Goal: Information Seeking & Learning: Find specific fact

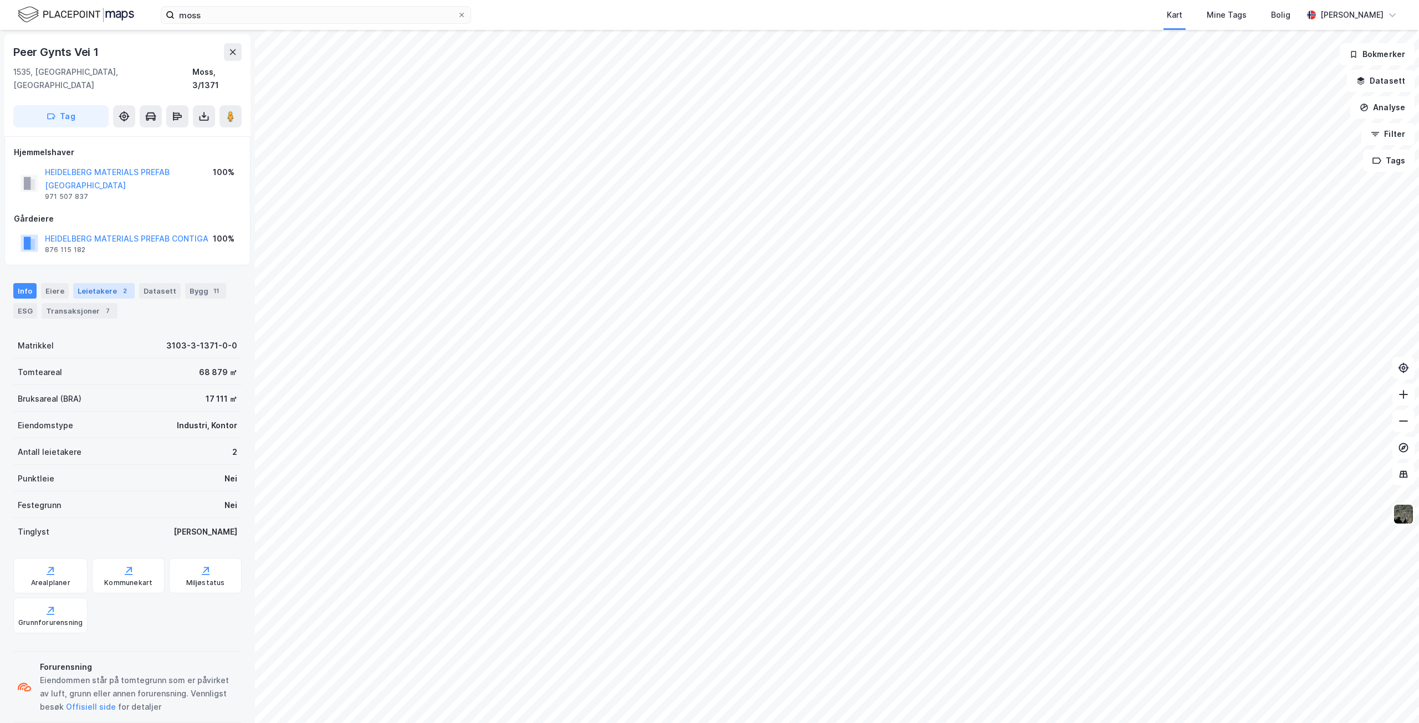
click at [114, 283] on div "Leietakere 2" at bounding box center [104, 291] width 62 height 16
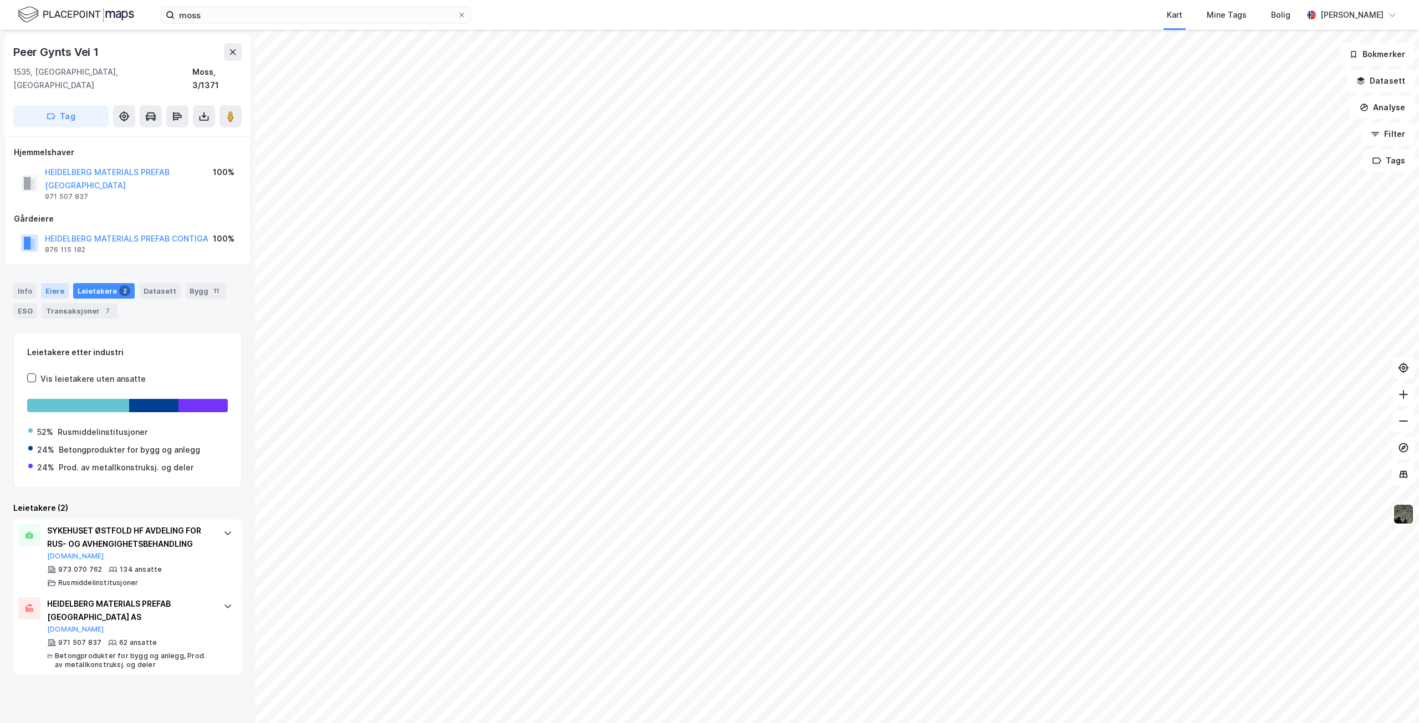
click at [58, 283] on div "Eiere" at bounding box center [55, 291] width 28 height 16
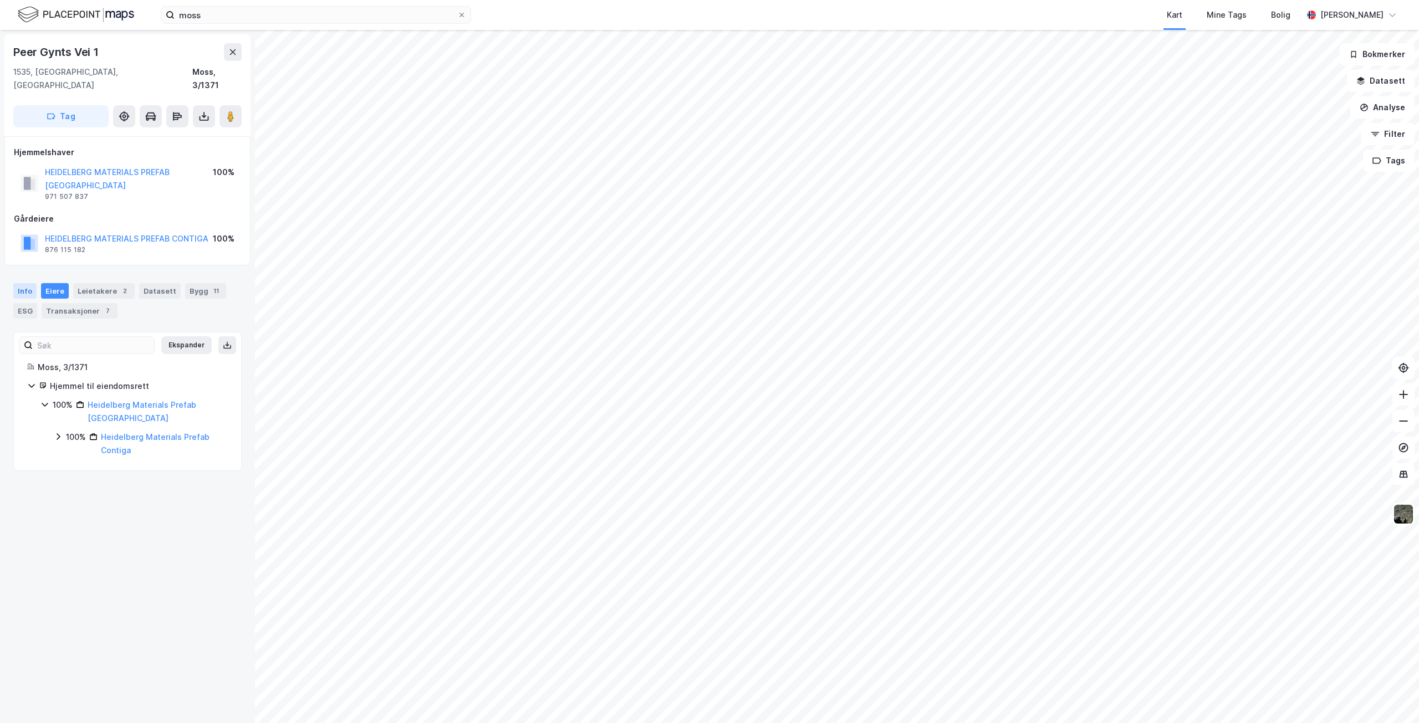
click at [29, 283] on div "Info" at bounding box center [24, 291] width 23 height 16
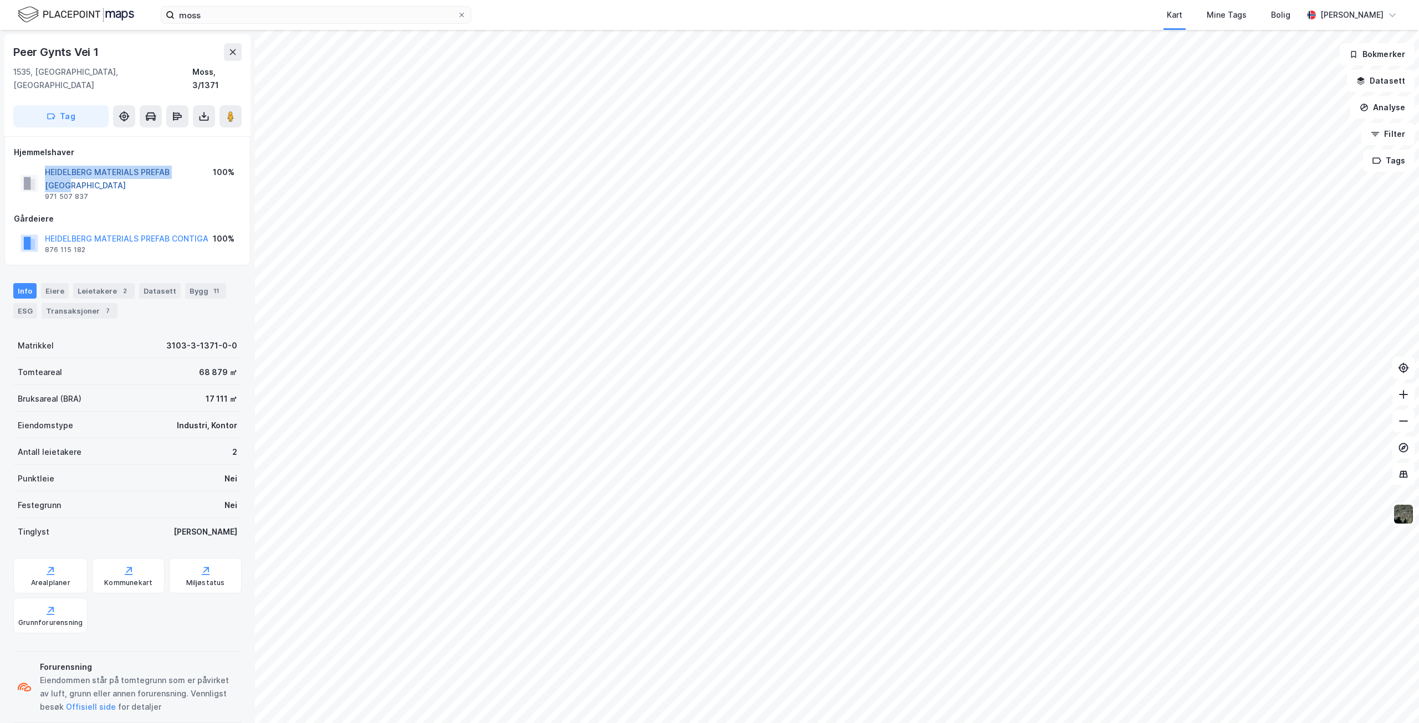
drag, startPoint x: 44, startPoint y: 157, endPoint x: 198, endPoint y: 159, distance: 153.6
click at [198, 166] on div "HEIDELBERG MATERIALS PREFAB [GEOGRAPHIC_DATA] 971 507 837" at bounding box center [117, 183] width 192 height 35
copy button "HEIDELBERG MATERIALS PREFAB [GEOGRAPHIC_DATA]"
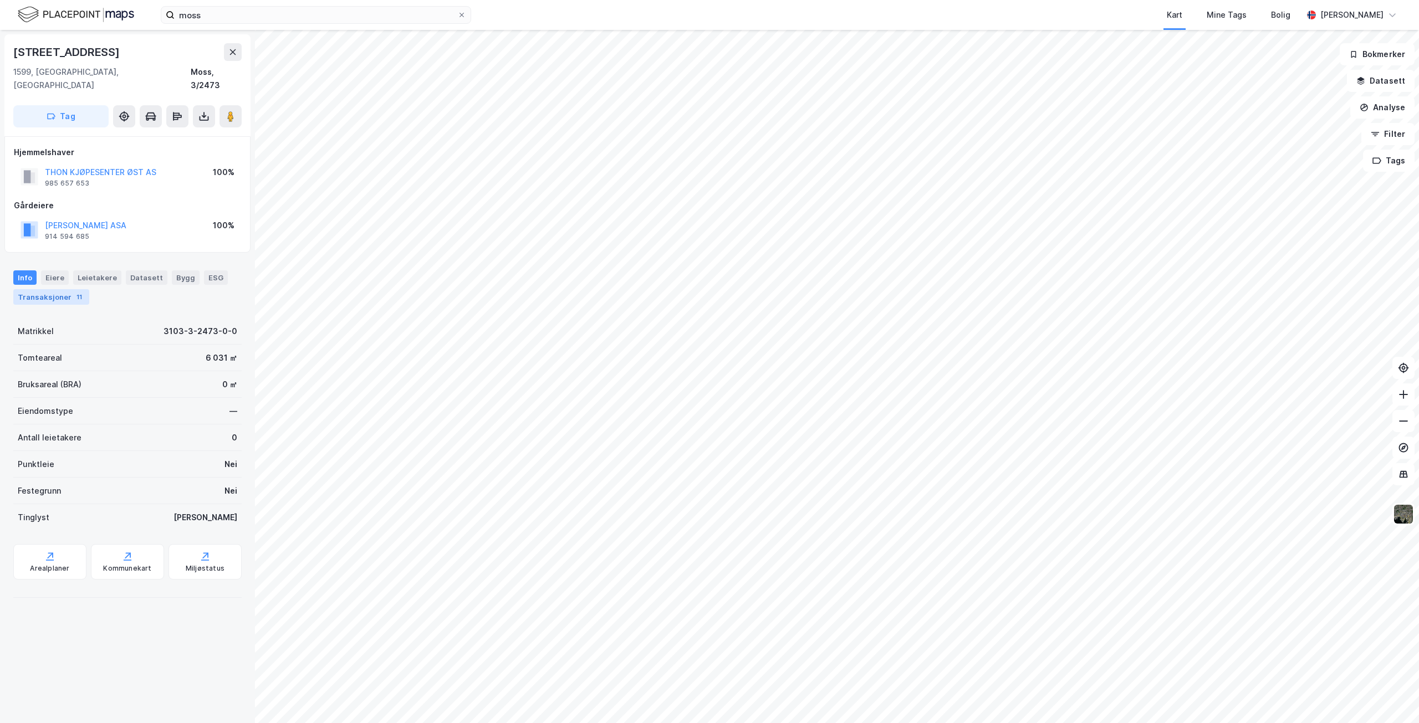
click at [74, 292] on div "11" at bounding box center [79, 297] width 11 height 11
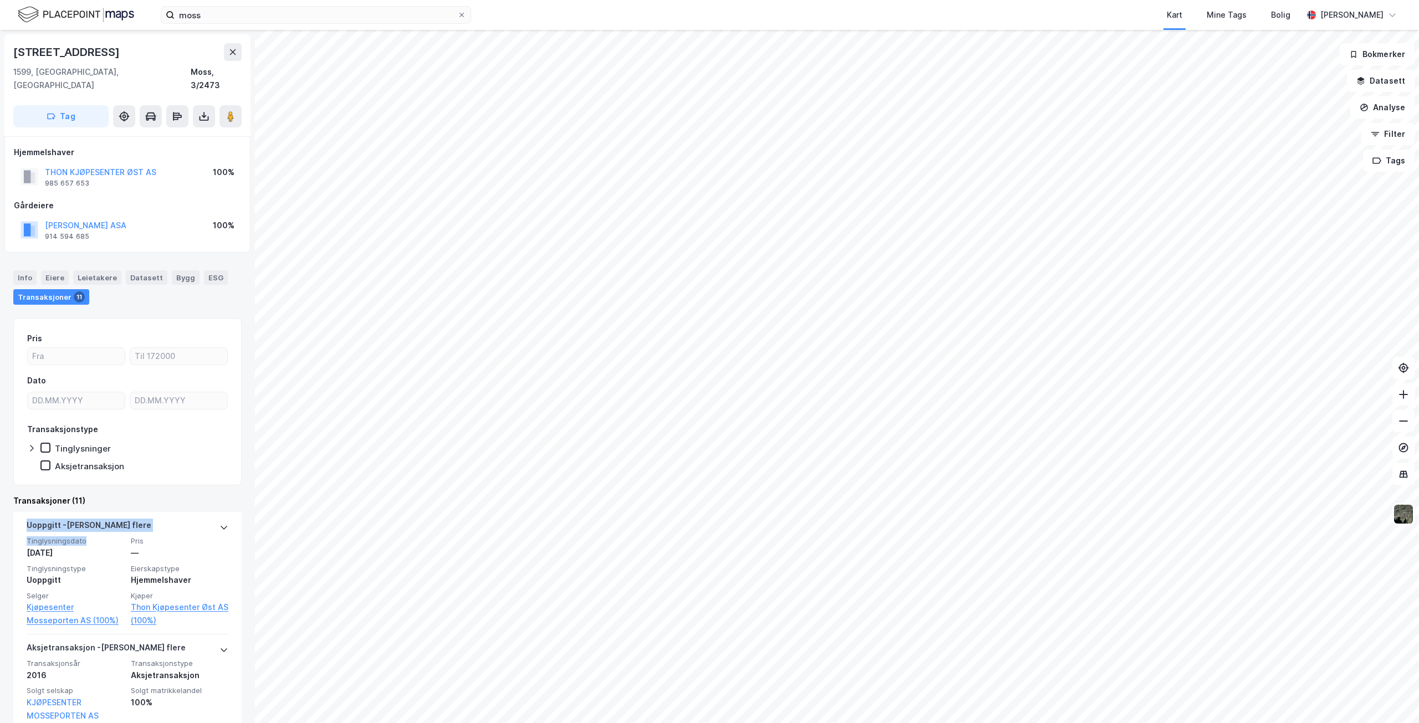
drag, startPoint x: 108, startPoint y: 524, endPoint x: 110, endPoint y: 496, distance: 28.4
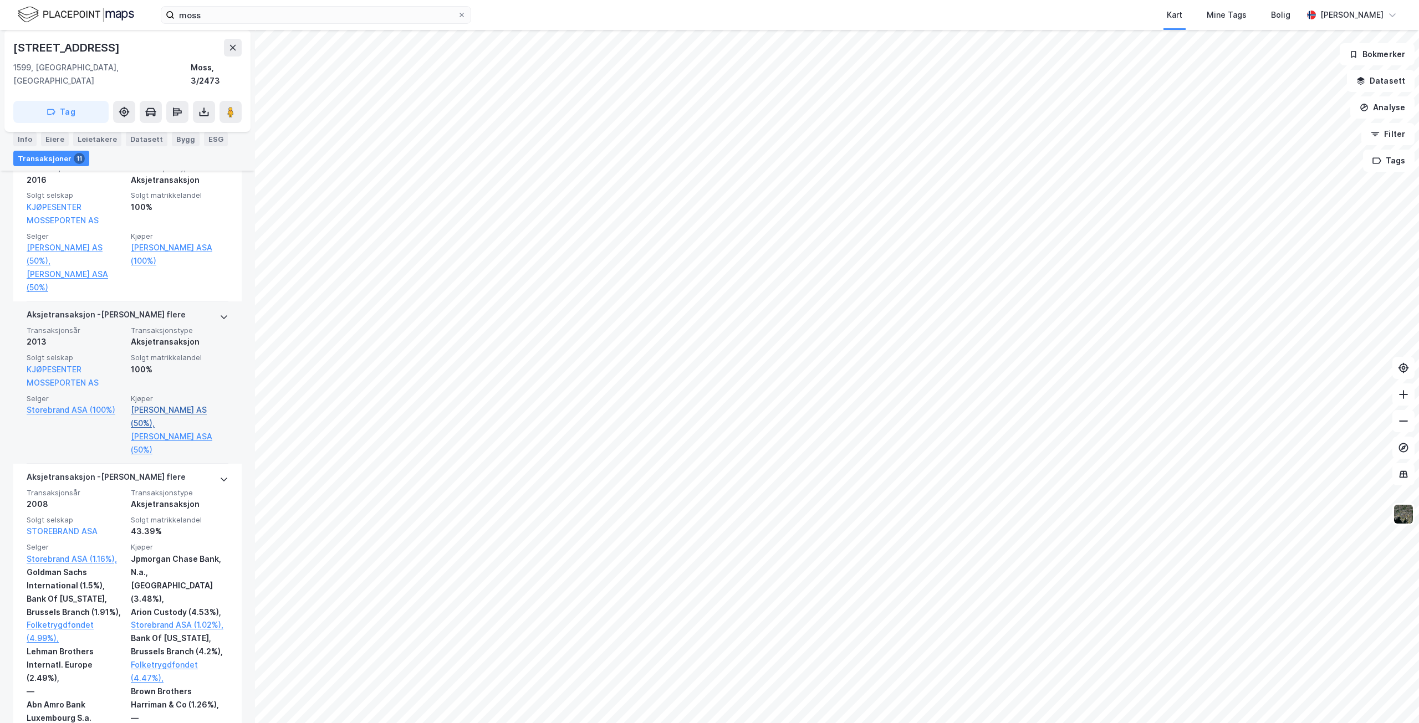
scroll to position [499, 0]
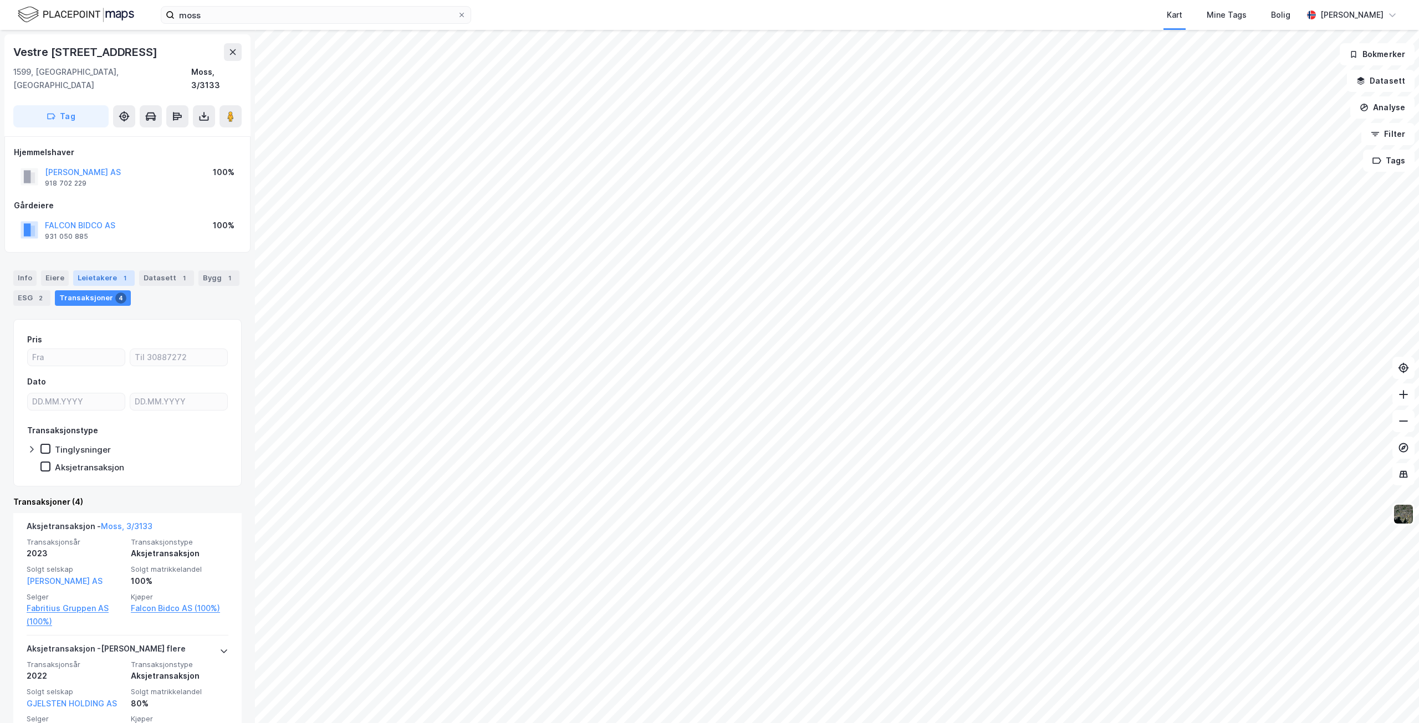
click at [105, 271] on div "Leietakere 1" at bounding box center [104, 279] width 62 height 16
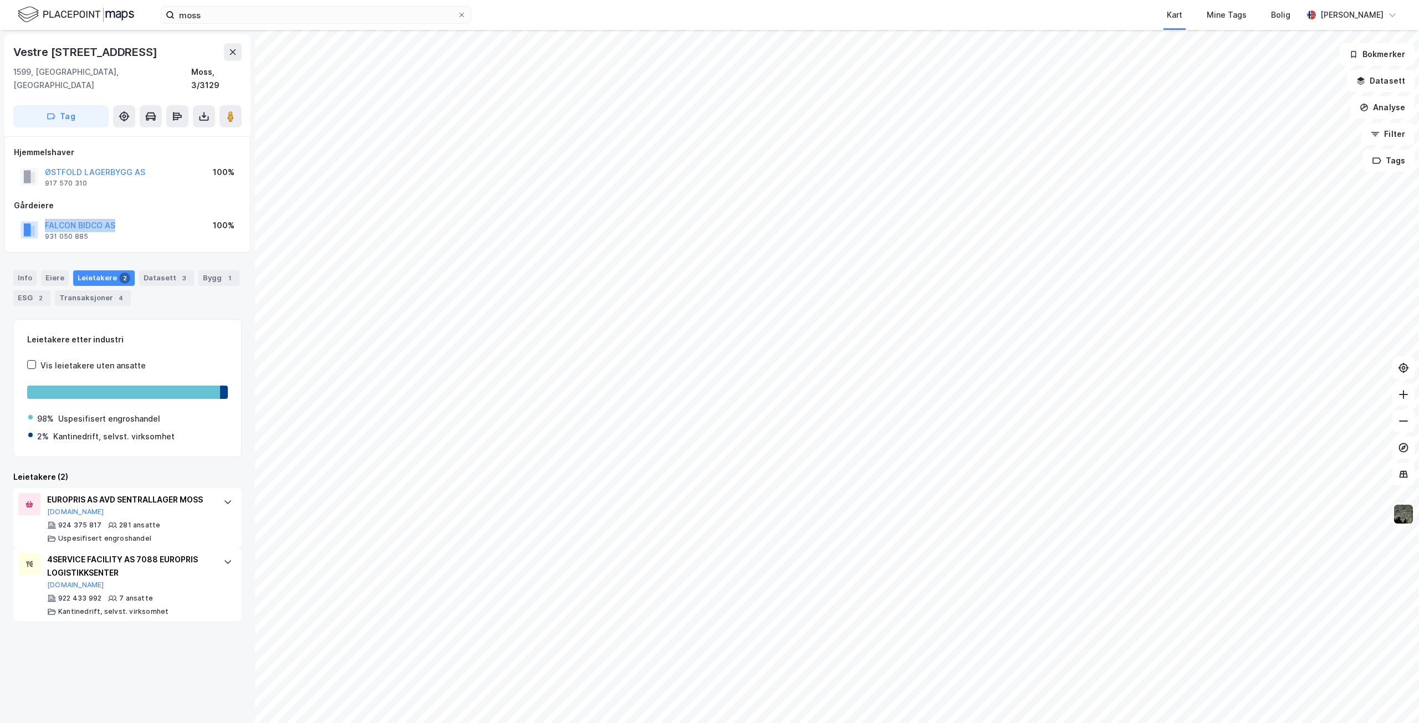
drag, startPoint x: 44, startPoint y: 211, endPoint x: 119, endPoint y: 216, distance: 75.0
click at [119, 217] on div "FALCON BIDCO AS 931 050 885 100%" at bounding box center [127, 230] width 227 height 27
copy button "FALCON BIDCO AS"
